Goal: Use online tool/utility: Utilize a website feature to perform a specific function

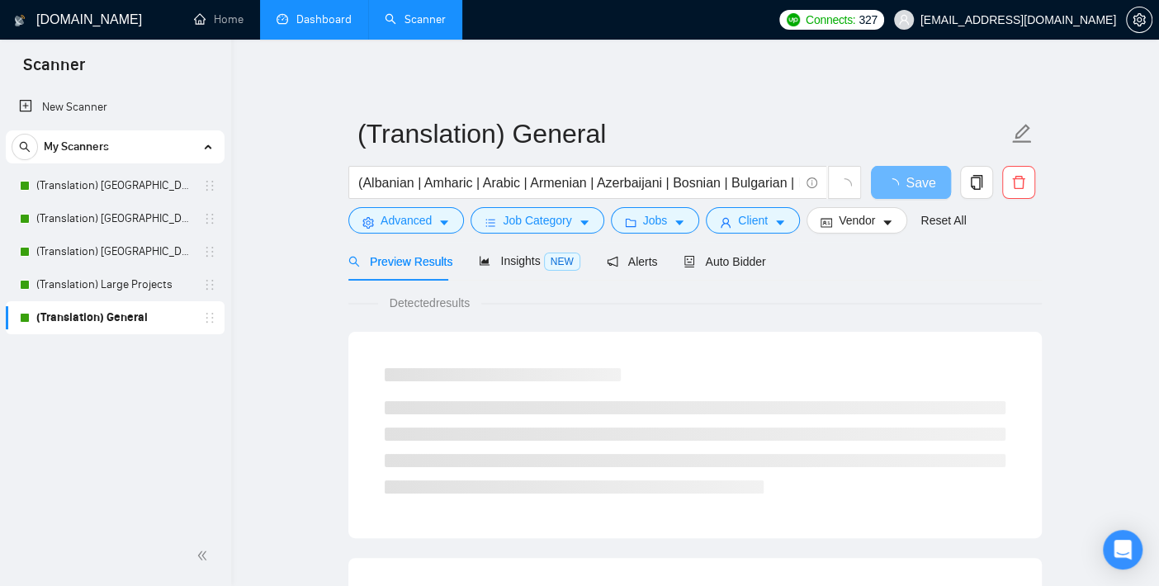
click at [284, 12] on link "Dashboard" at bounding box center [314, 19] width 75 height 14
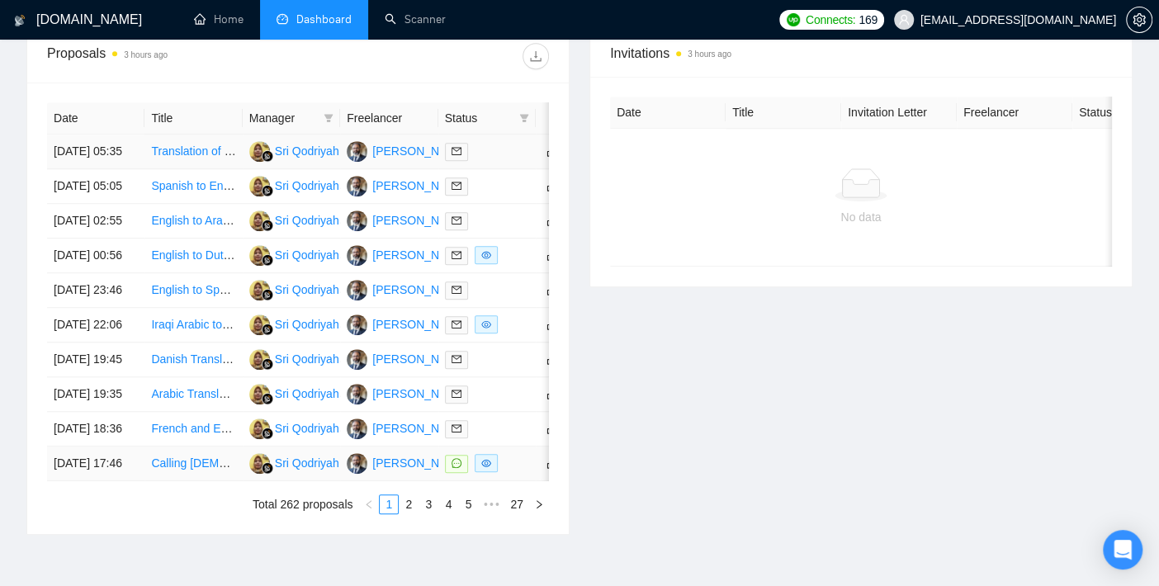
scroll to position [173, 0]
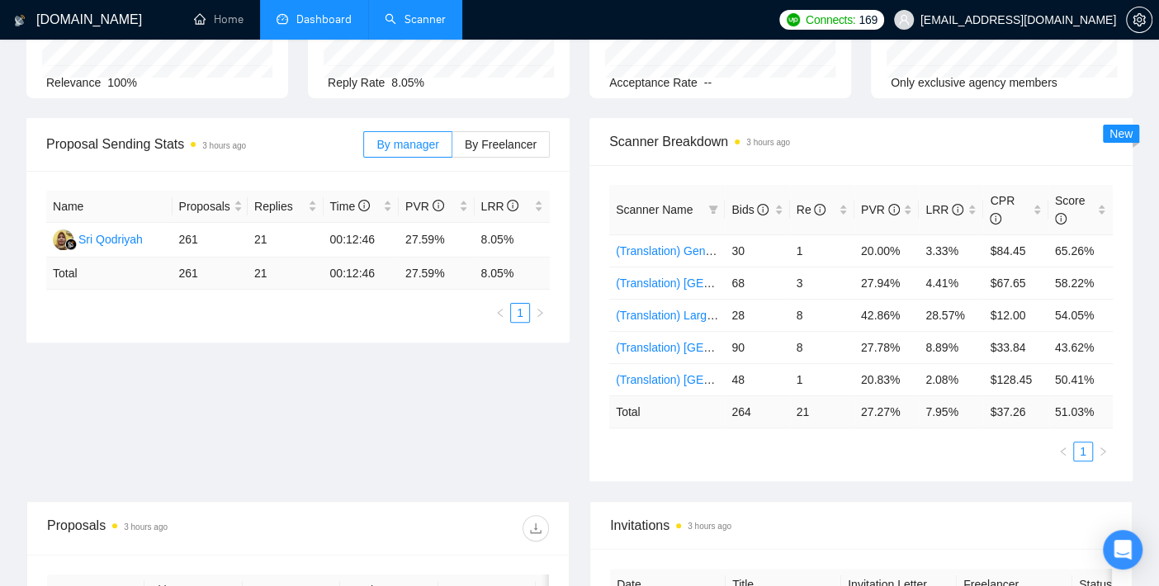
click at [446, 12] on link "Scanner" at bounding box center [415, 19] width 61 height 14
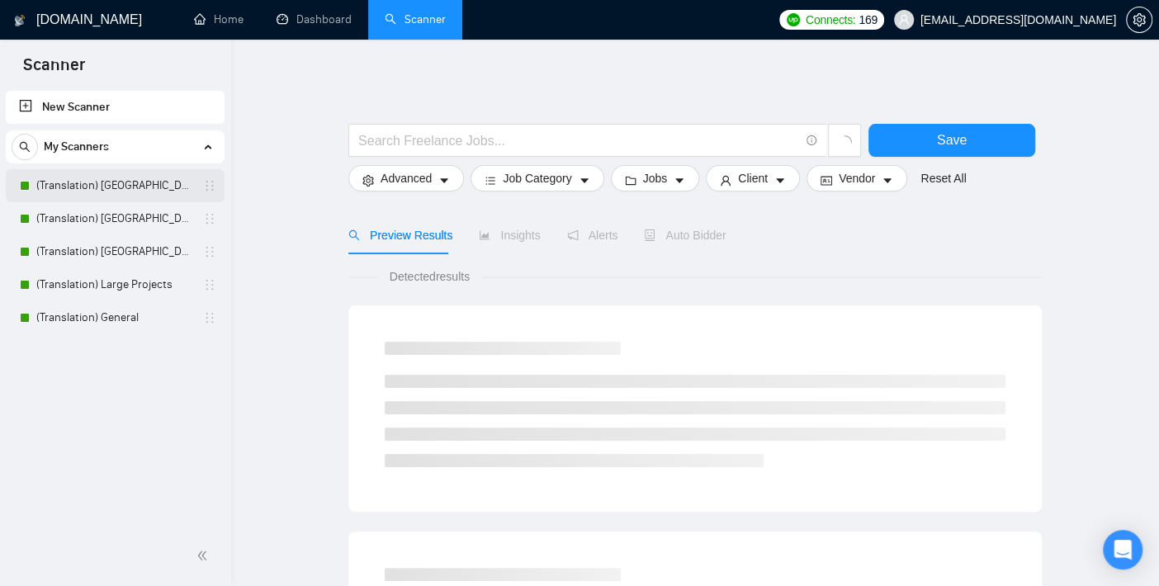
click at [140, 182] on link "(Translation) [GEOGRAPHIC_DATA]" at bounding box center [114, 185] width 157 height 33
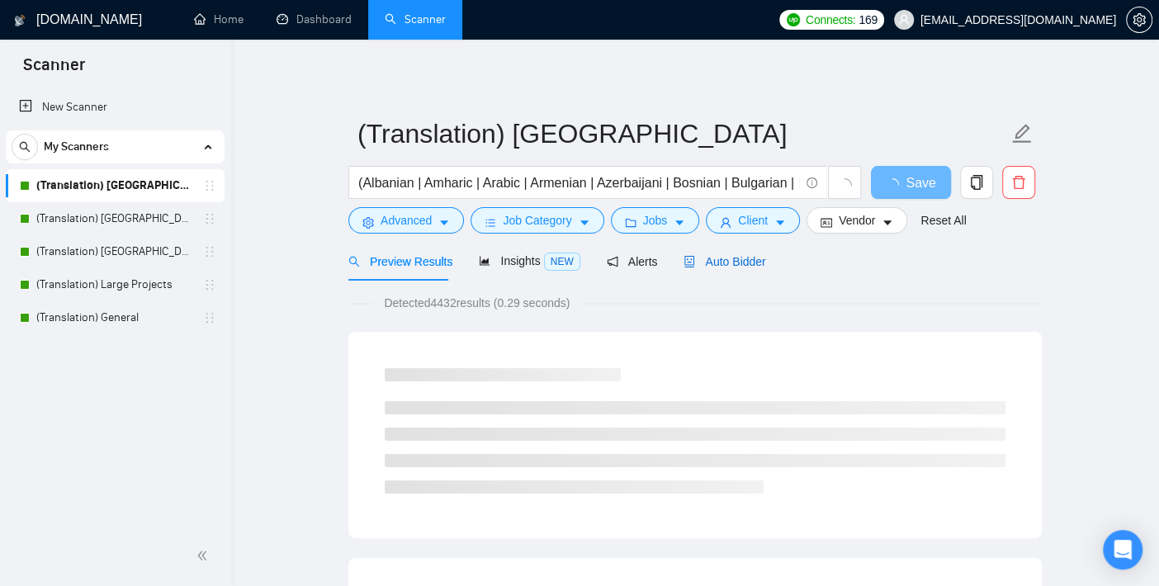
click at [731, 256] on span "Auto Bidder" at bounding box center [725, 261] width 82 height 13
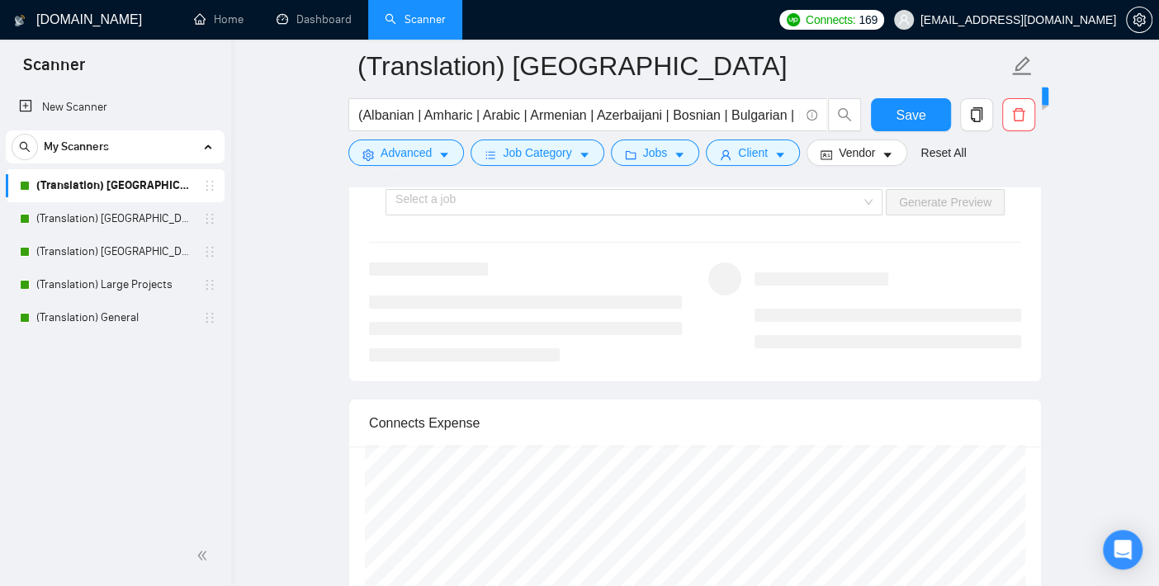
scroll to position [3211, 0]
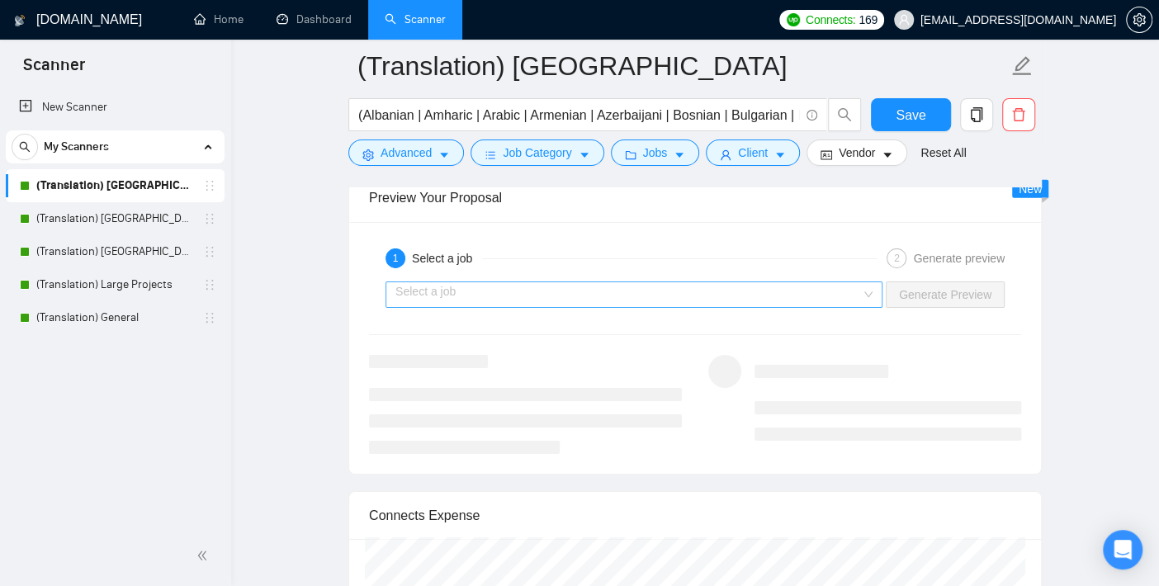
click at [532, 282] on input "search" at bounding box center [629, 294] width 466 height 25
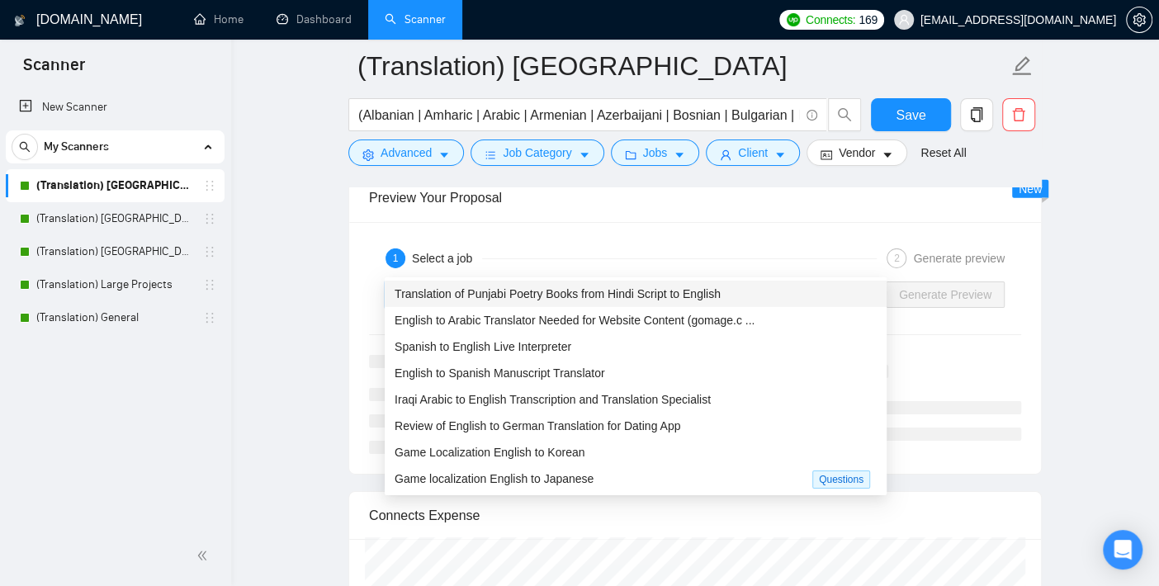
click at [493, 301] on span "Translation of Punjabi Poetry Books from Hindi Script to English" at bounding box center [558, 293] width 326 height 13
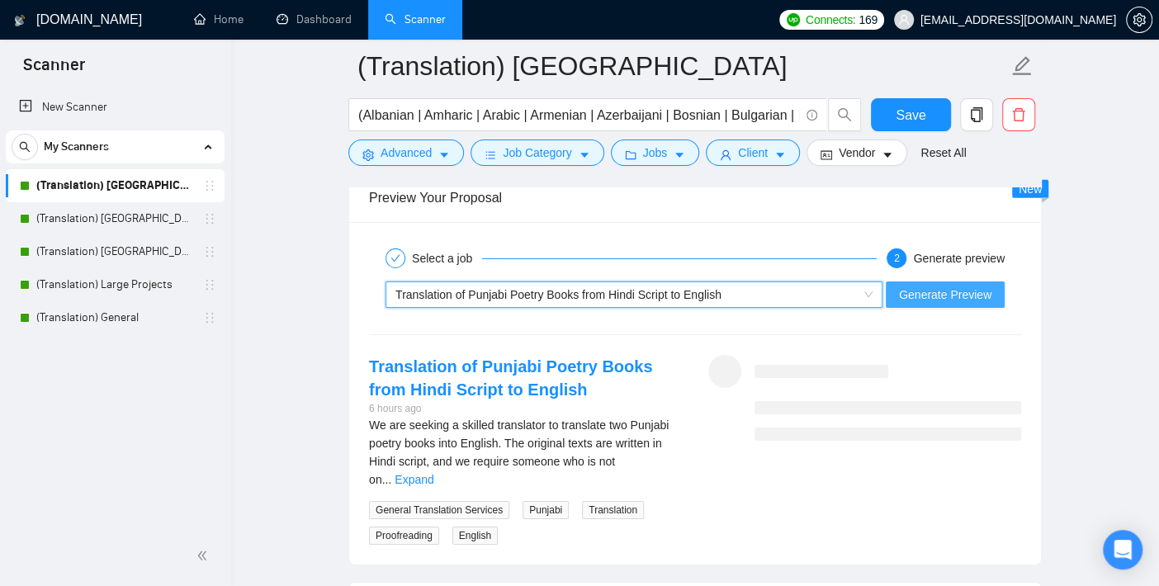
click at [990, 286] on span "Generate Preview" at bounding box center [945, 295] width 92 height 18
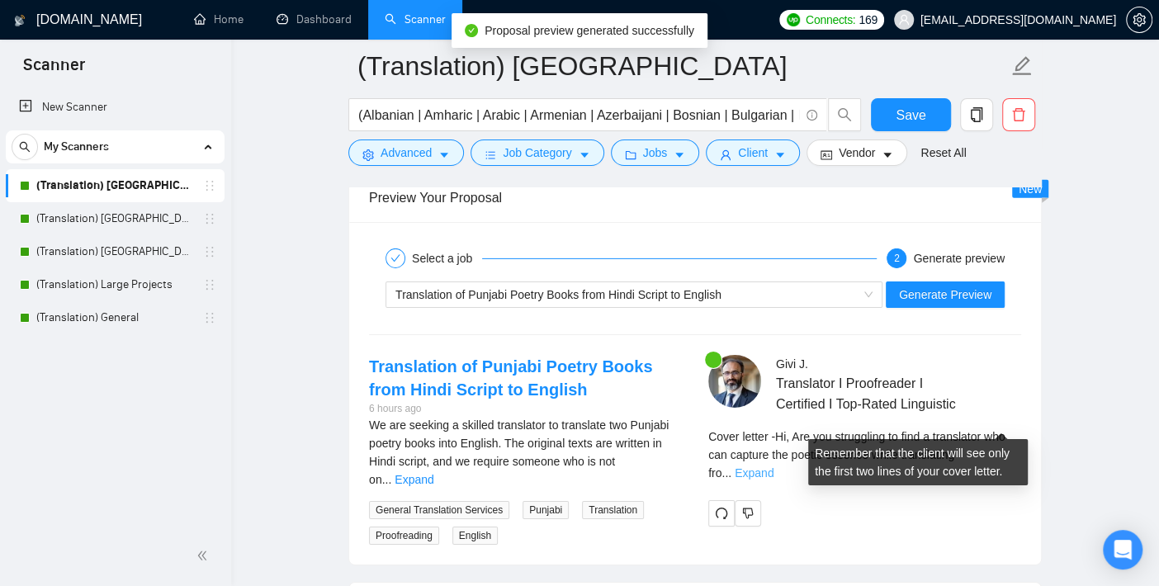
click at [774, 467] on link "Expand" at bounding box center [754, 473] width 39 height 13
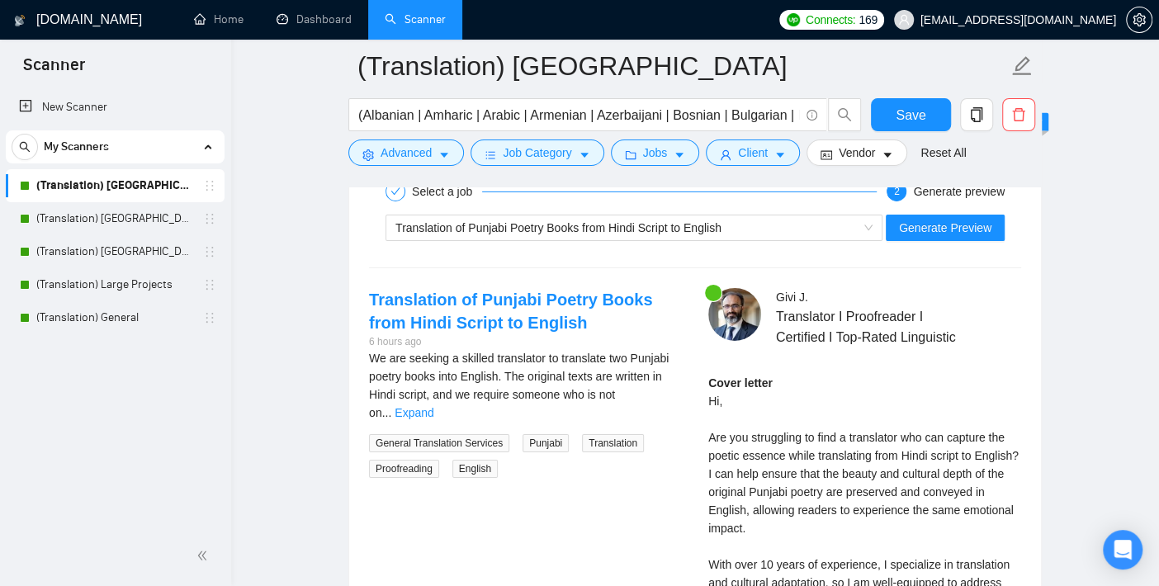
scroll to position [3119, 0]
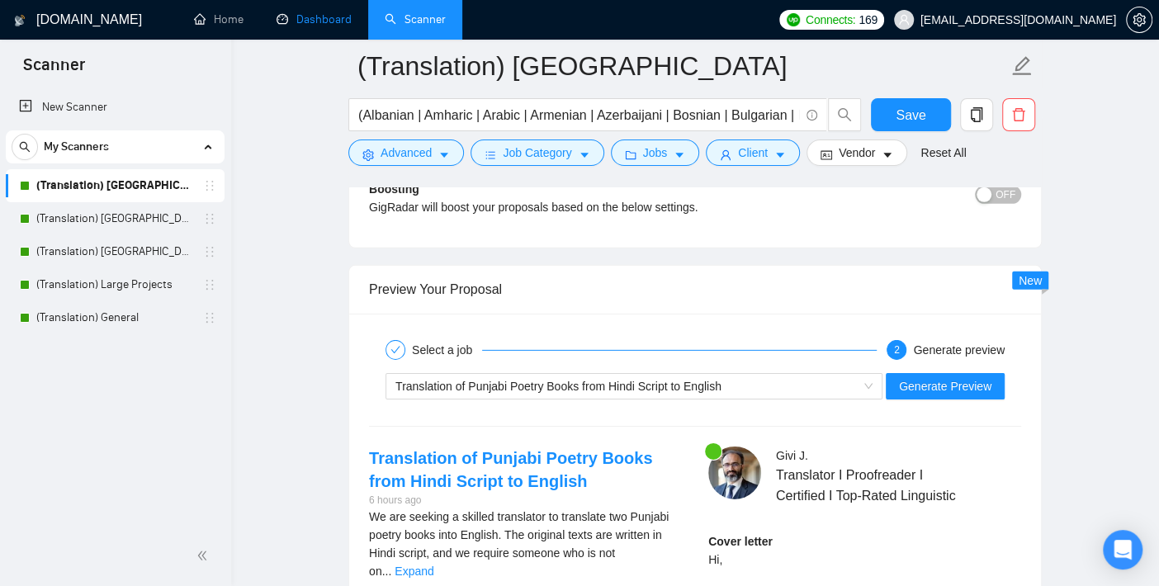
click at [292, 15] on link "Dashboard" at bounding box center [314, 19] width 75 height 14
